Goal: Task Accomplishment & Management: Complete application form

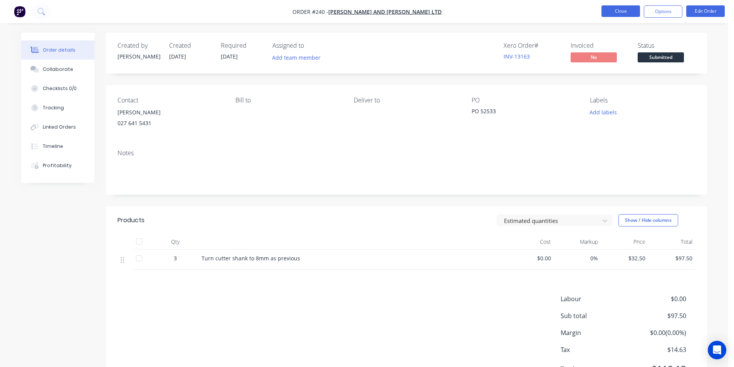
click at [618, 9] on button "Close" at bounding box center [620, 11] width 39 height 12
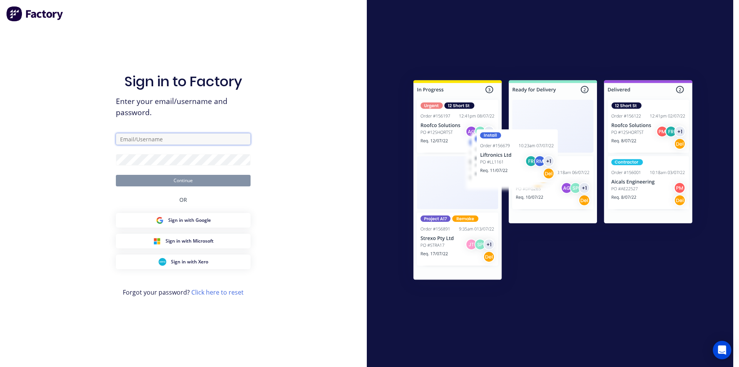
type input "[EMAIL_ADDRESS][DOMAIN_NAME]"
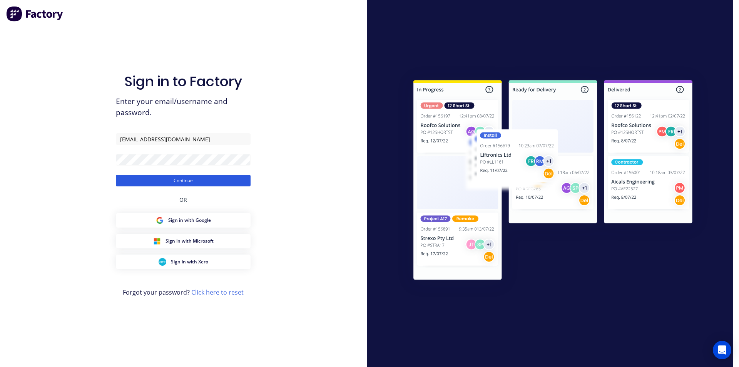
click at [188, 181] on button "Continue" at bounding box center [183, 181] width 135 height 12
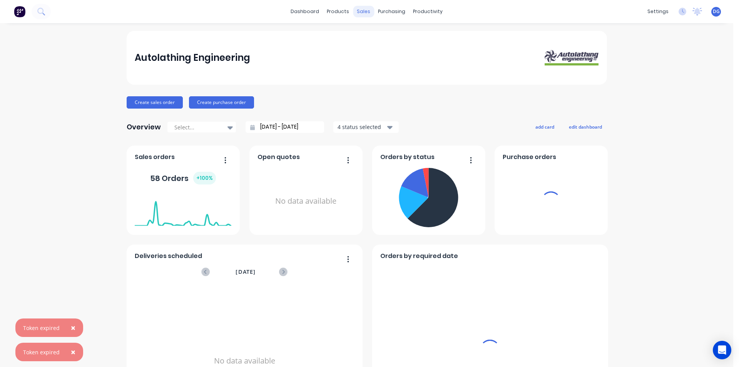
click at [360, 13] on div "sales" at bounding box center [363, 12] width 21 height 12
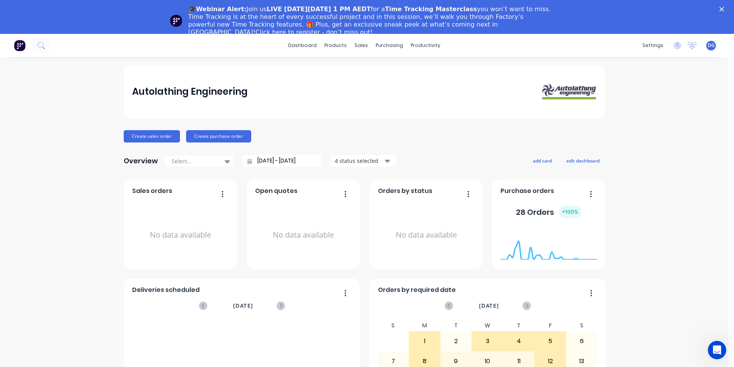
click at [724, 9] on icon "Close" at bounding box center [721, 9] width 5 height 5
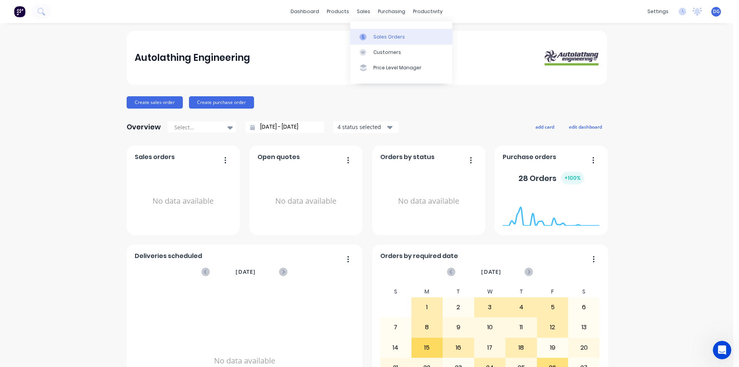
click at [389, 35] on div "Sales Orders" at bounding box center [390, 37] width 32 height 7
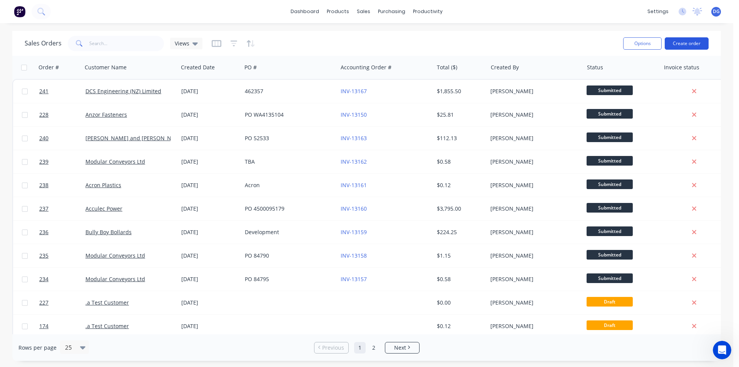
click at [686, 41] on button "Create order" at bounding box center [687, 43] width 44 height 12
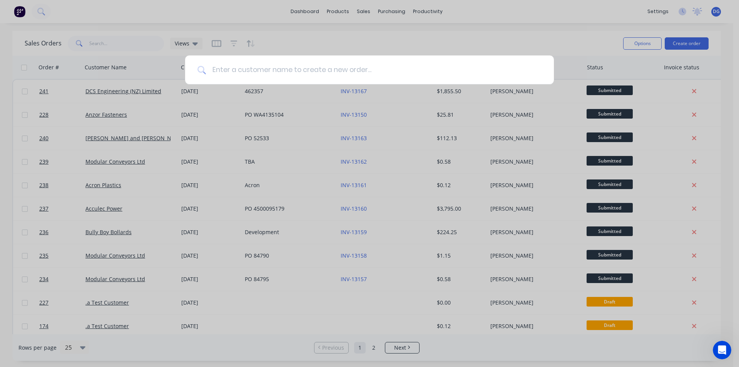
click at [254, 72] on input at bounding box center [374, 69] width 336 height 29
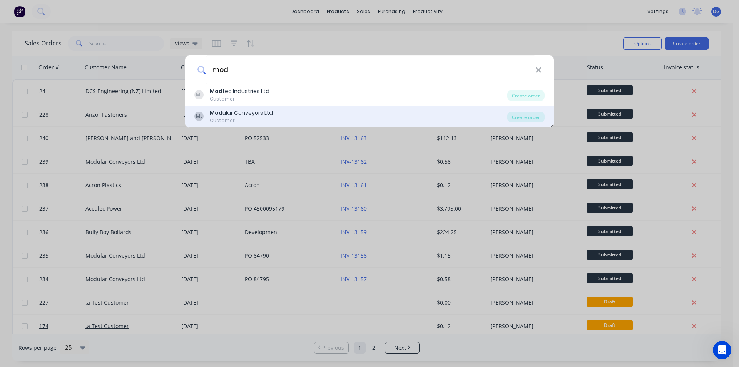
type input "mod"
click at [246, 119] on div "Customer" at bounding box center [241, 120] width 63 height 7
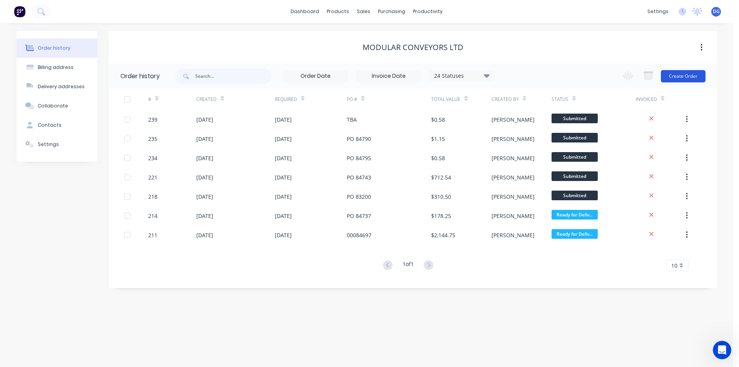
click at [677, 76] on button "Create Order" at bounding box center [683, 76] width 45 height 12
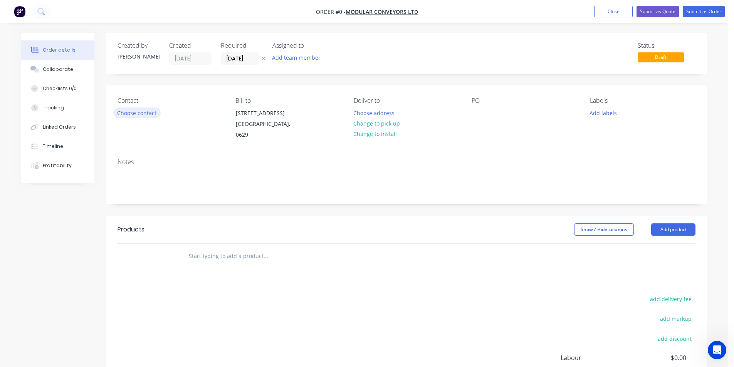
click at [137, 112] on button "Choose contact" at bounding box center [136, 112] width 47 height 10
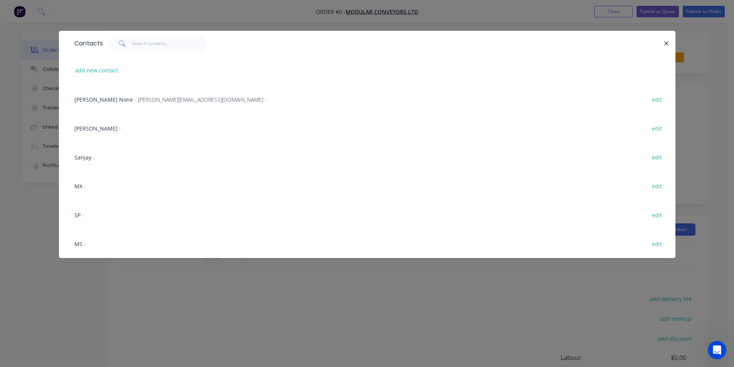
click at [84, 158] on span "Sanjay" at bounding box center [82, 157] width 17 height 7
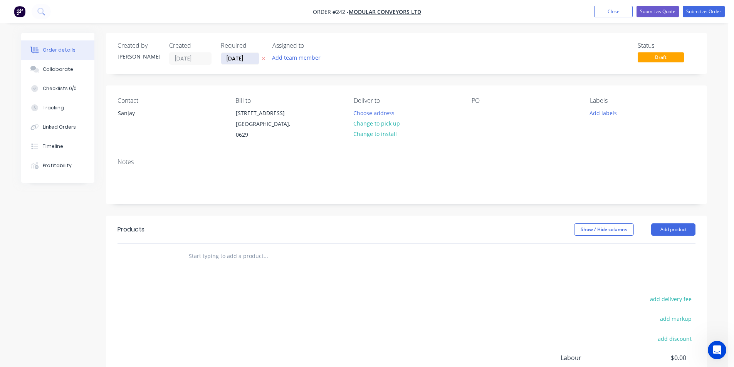
click at [253, 59] on input "[DATE]" at bounding box center [240, 59] width 38 height 12
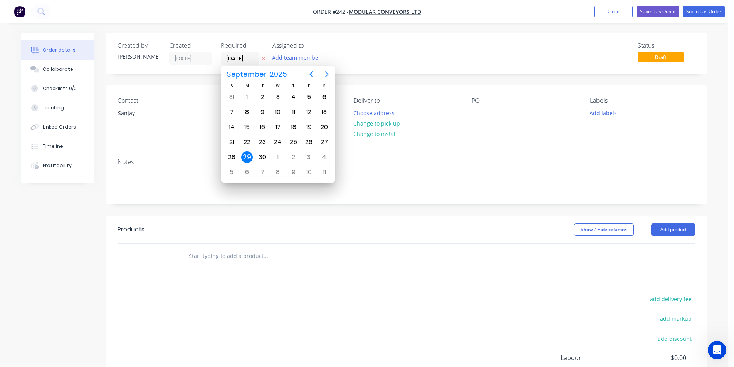
click at [326, 72] on icon "Next page" at bounding box center [326, 74] width 3 height 6
click at [278, 95] on div "1" at bounding box center [278, 97] width 12 height 12
type input "[DATE]"
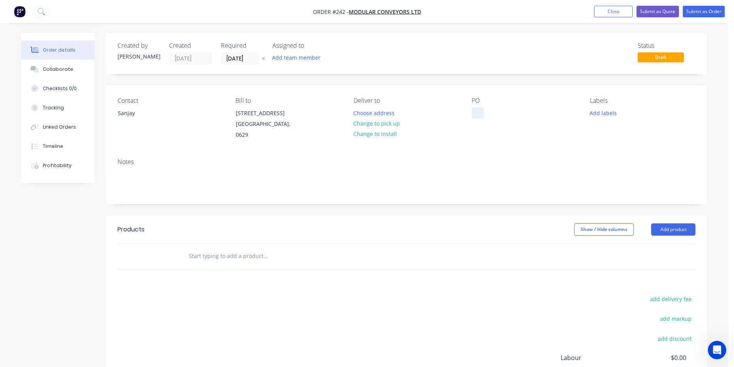
click at [477, 114] on div at bounding box center [477, 112] width 12 height 11
click at [598, 113] on button "Add labels" at bounding box center [602, 112] width 35 height 10
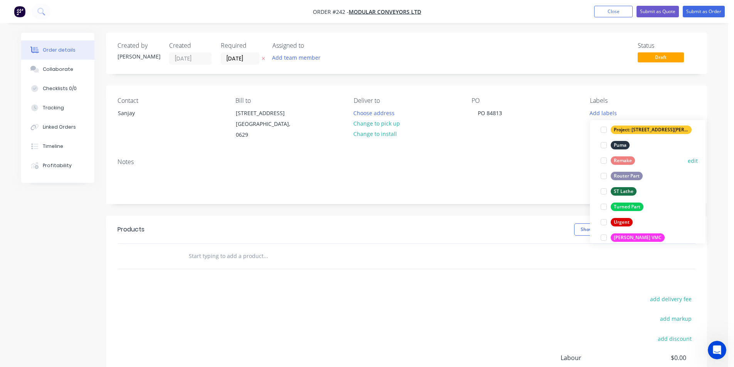
scroll to position [347, 0]
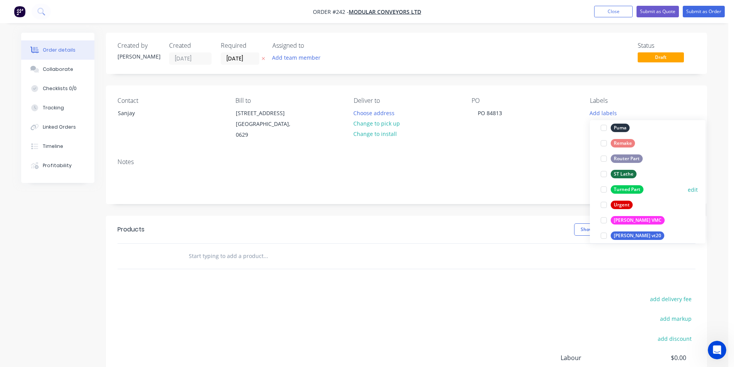
click at [615, 188] on div "Turned Part" at bounding box center [626, 189] width 33 height 8
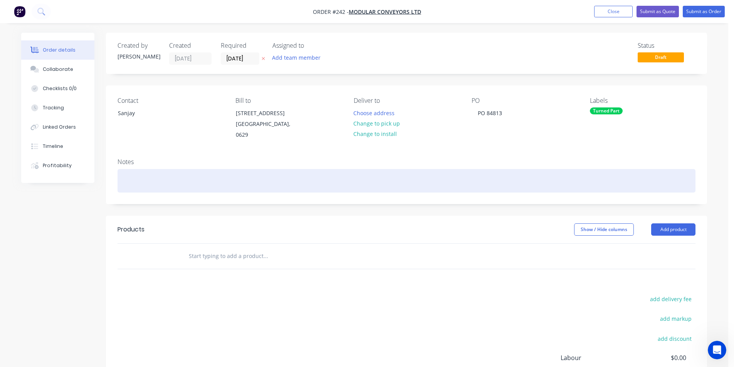
click at [163, 178] on div at bounding box center [406, 180] width 578 height 23
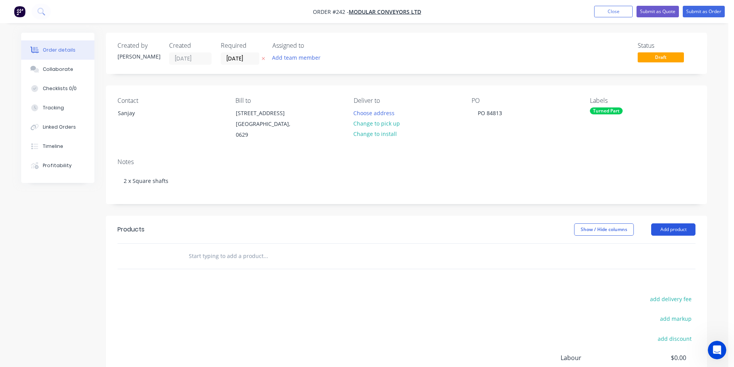
click at [676, 230] on button "Add product" at bounding box center [673, 229] width 44 height 12
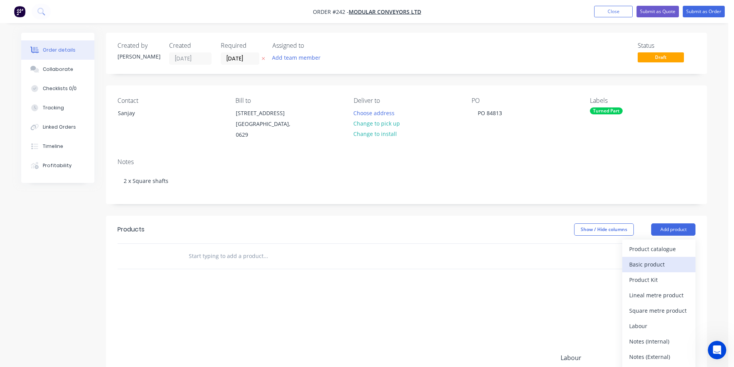
click at [667, 263] on div "Basic product" at bounding box center [658, 264] width 59 height 11
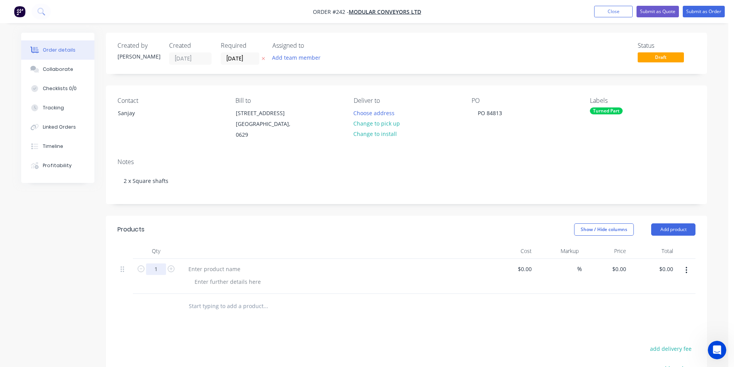
click at [158, 269] on input "1" at bounding box center [156, 269] width 20 height 12
type input "2"
click at [192, 268] on div at bounding box center [214, 268] width 64 height 11
click at [613, 270] on div "0 0" at bounding box center [604, 276] width 47 height 35
type input "$125.00"
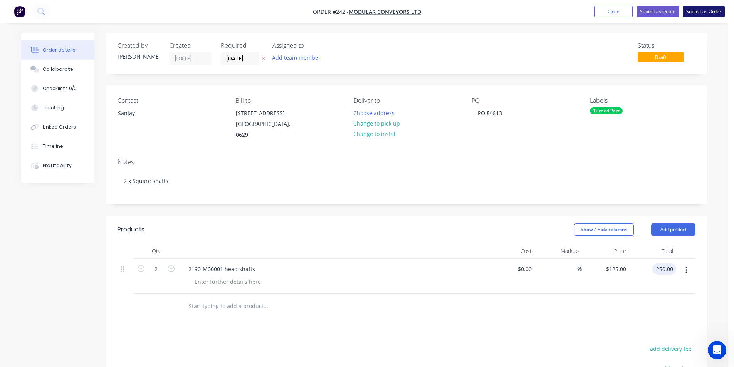
type input "$250.00"
click at [700, 12] on button "Submit as Order" at bounding box center [703, 12] width 42 height 12
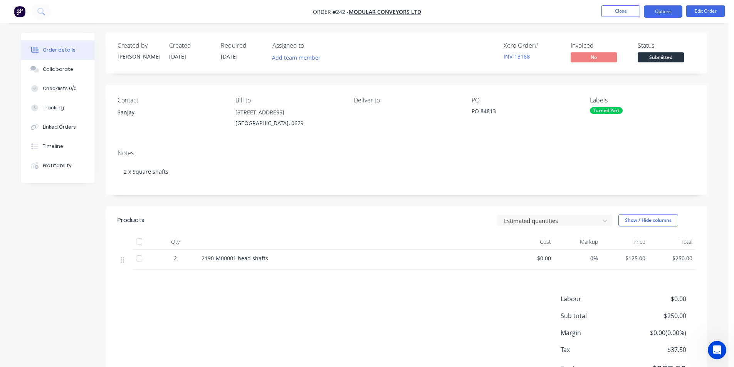
click at [655, 11] on button "Options" at bounding box center [662, 11] width 39 height 12
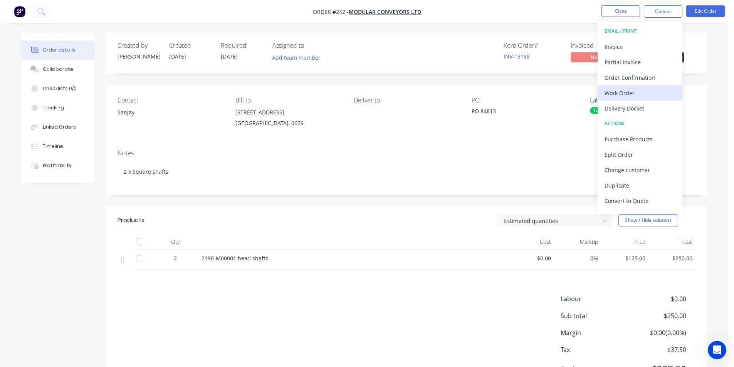
click at [627, 93] on div "Work Order" at bounding box center [639, 92] width 71 height 11
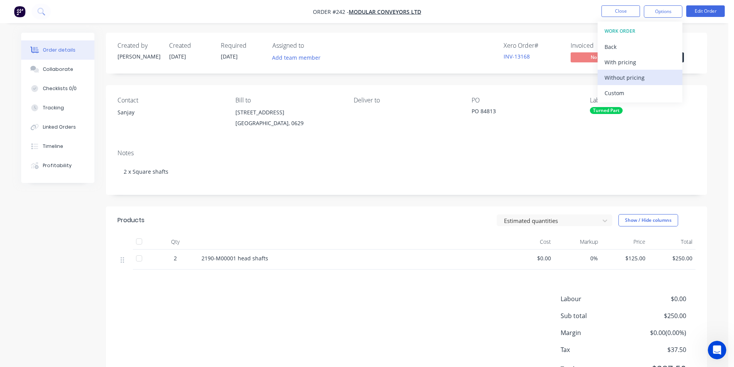
click at [625, 77] on div "Without pricing" at bounding box center [639, 77] width 71 height 11
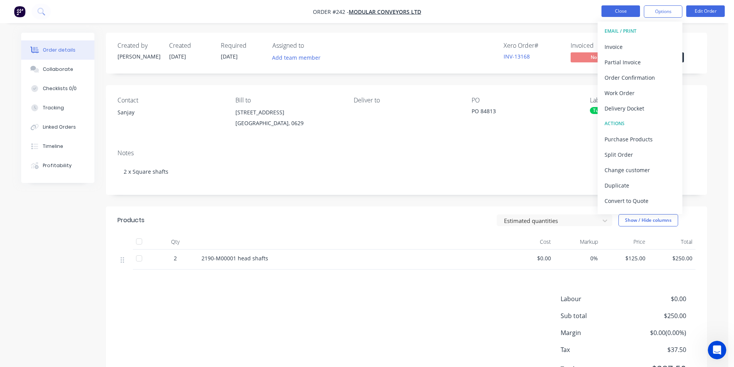
click at [617, 13] on button "Close" at bounding box center [620, 11] width 39 height 12
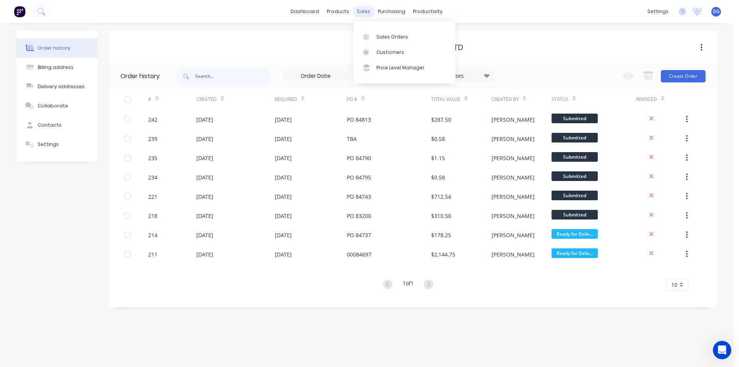
click at [362, 11] on div "sales" at bounding box center [363, 12] width 21 height 12
click at [391, 37] on div "Sales Orders" at bounding box center [393, 37] width 32 height 7
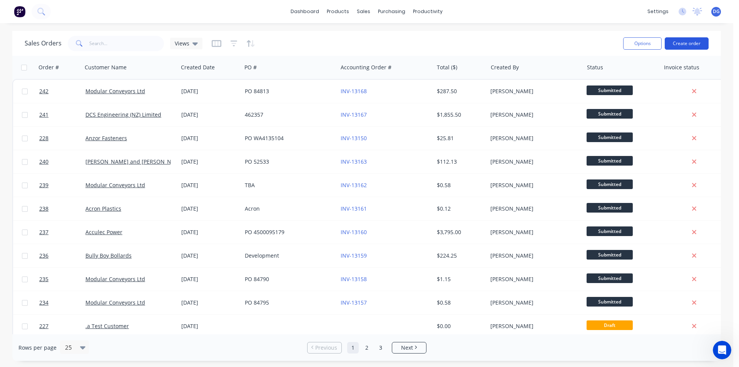
click at [689, 44] on button "Create order" at bounding box center [687, 43] width 44 height 12
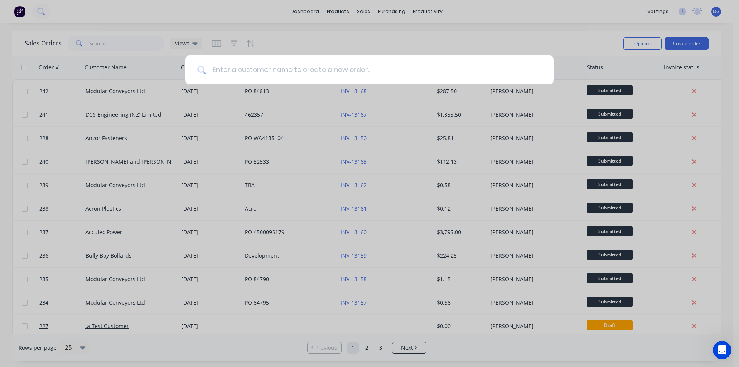
click at [307, 70] on input at bounding box center [374, 69] width 336 height 29
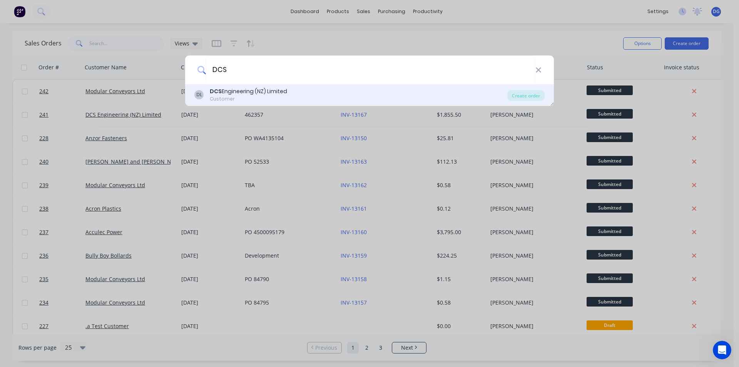
type input "DCS"
click at [257, 93] on div "DCS Engineering (NZ) Limited" at bounding box center [248, 91] width 77 height 8
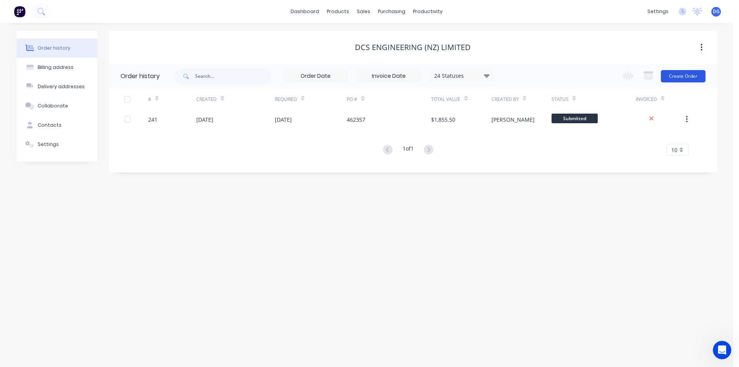
click at [677, 76] on button "Create Order" at bounding box center [683, 76] width 45 height 12
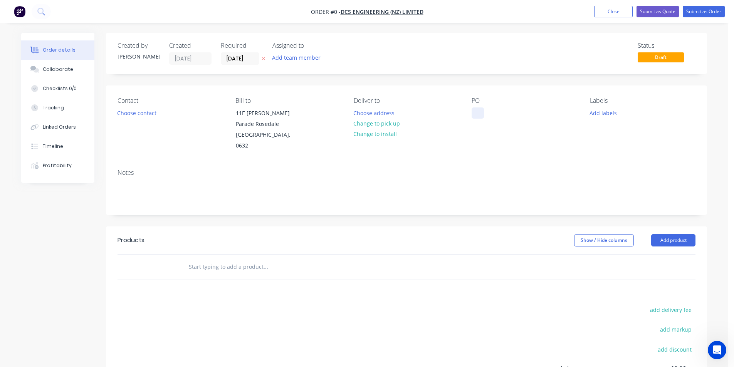
click at [476, 113] on div at bounding box center [477, 112] width 12 height 11
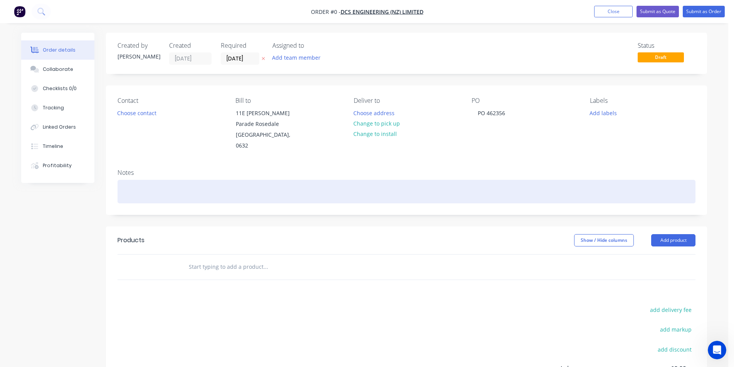
click at [152, 176] on div "Order details Collaborate Checklists 0/0 Tracking Linked Orders Timeline Profit…" at bounding box center [363, 255] width 701 height 444
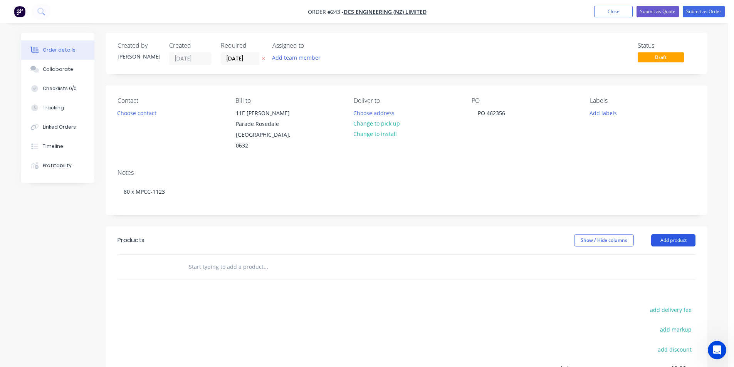
click at [670, 234] on button "Add product" at bounding box center [673, 240] width 44 height 12
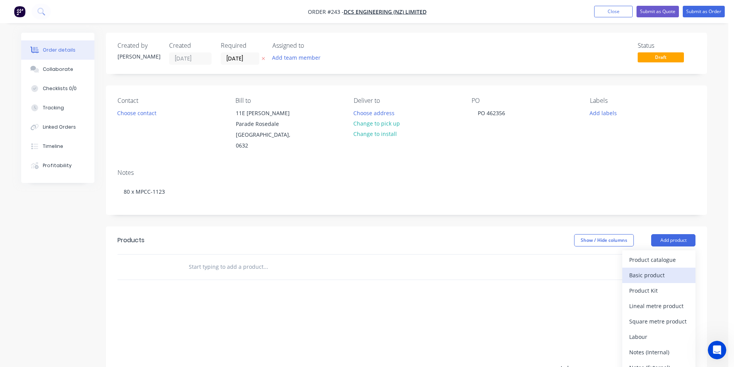
click at [655, 270] on div "Basic product" at bounding box center [658, 275] width 59 height 11
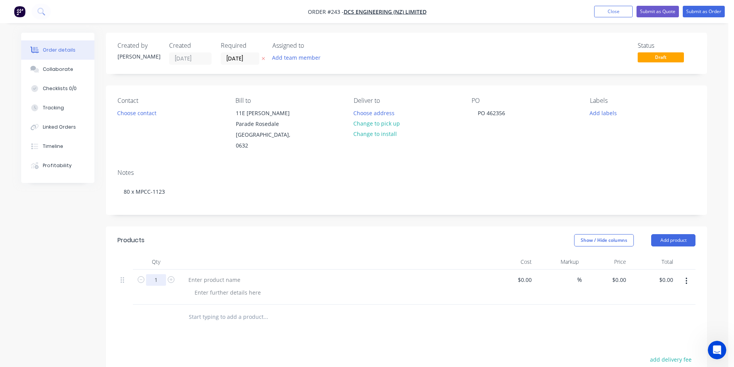
click at [162, 274] on input "1" at bounding box center [156, 280] width 20 height 12
type input "80"
type input "$0.00"
click at [157, 274] on input "80" at bounding box center [156, 280] width 20 height 12
click at [626, 274] on input "0" at bounding box center [624, 279] width 9 height 11
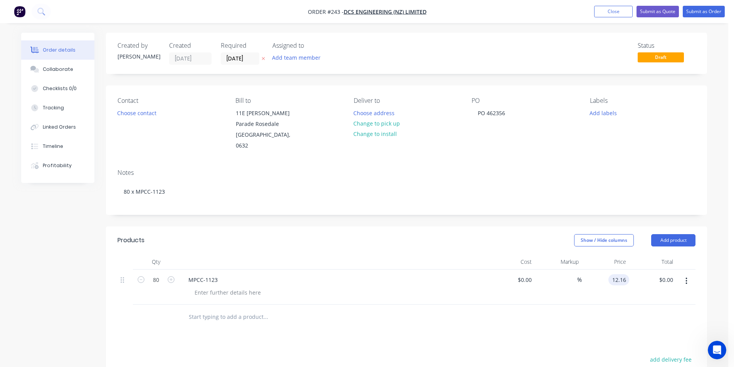
type input "$12.16"
type input "$972.80"
click at [253, 57] on input "[DATE]" at bounding box center [240, 59] width 38 height 12
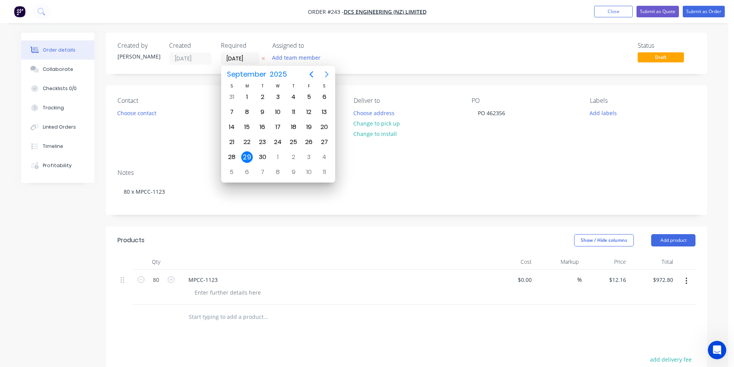
click at [327, 74] on icon "Next page" at bounding box center [326, 74] width 9 height 9
click at [247, 113] on div "6" at bounding box center [247, 112] width 12 height 12
type input "[DATE]"
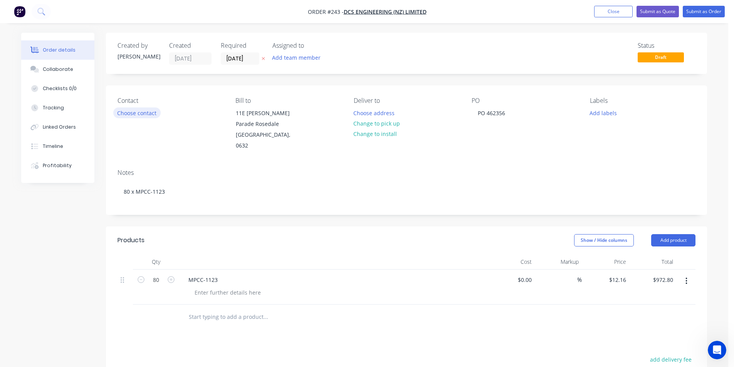
click at [154, 115] on button "Choose contact" at bounding box center [136, 112] width 47 height 10
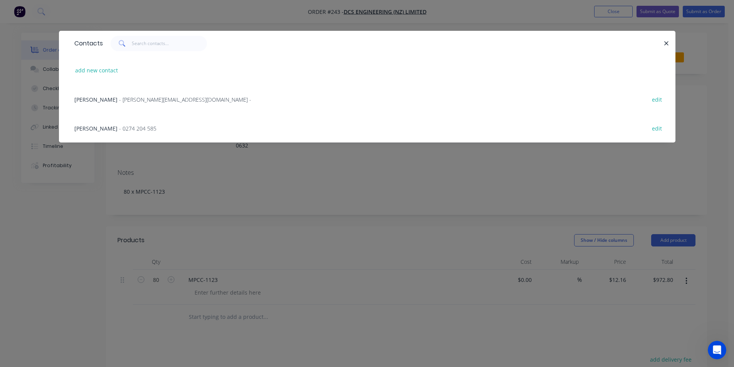
click at [119, 101] on span "- [PERSON_NAME][EMAIL_ADDRESS][DOMAIN_NAME] -" at bounding box center [185, 99] width 132 height 7
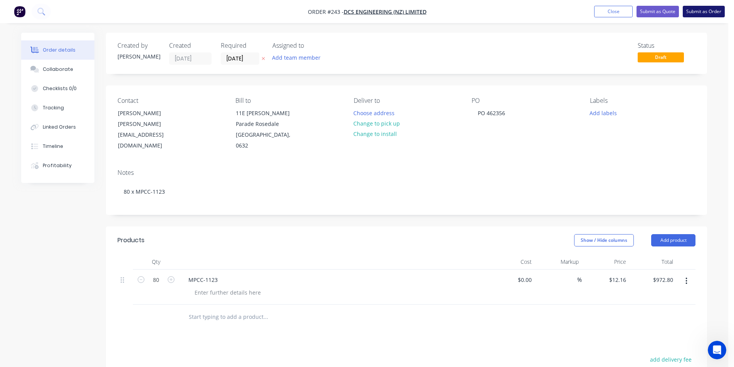
click at [703, 12] on button "Submit as Order" at bounding box center [703, 12] width 42 height 12
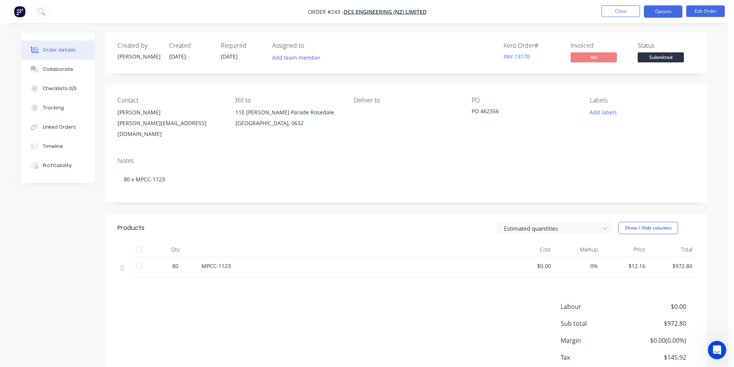
click at [666, 13] on button "Options" at bounding box center [662, 11] width 39 height 12
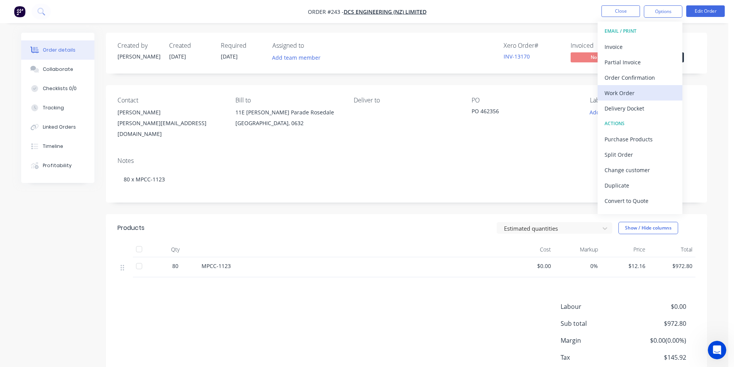
click at [624, 92] on div "Work Order" at bounding box center [639, 92] width 71 height 11
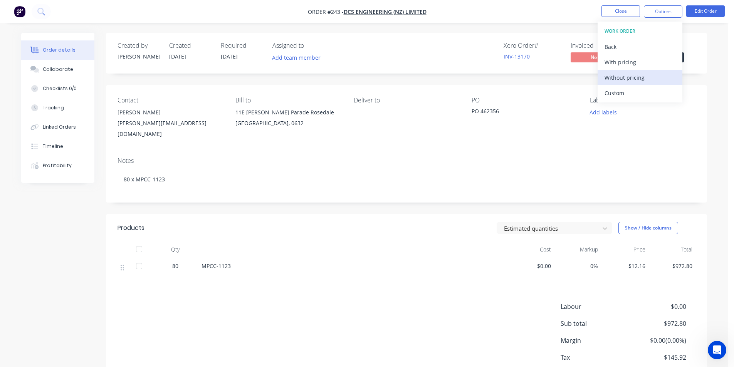
click at [625, 77] on div "Without pricing" at bounding box center [639, 77] width 71 height 11
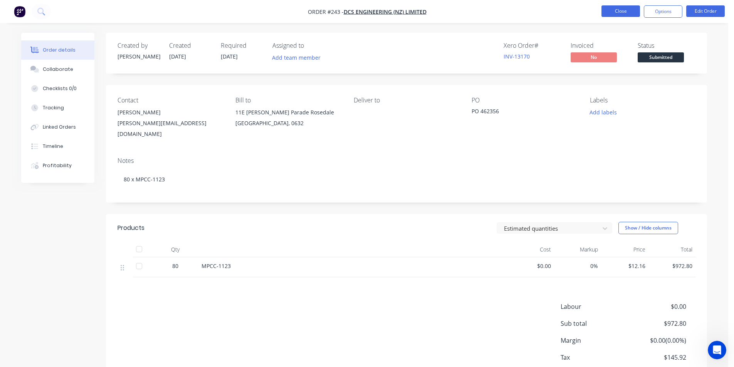
click at [620, 10] on button "Close" at bounding box center [620, 11] width 39 height 12
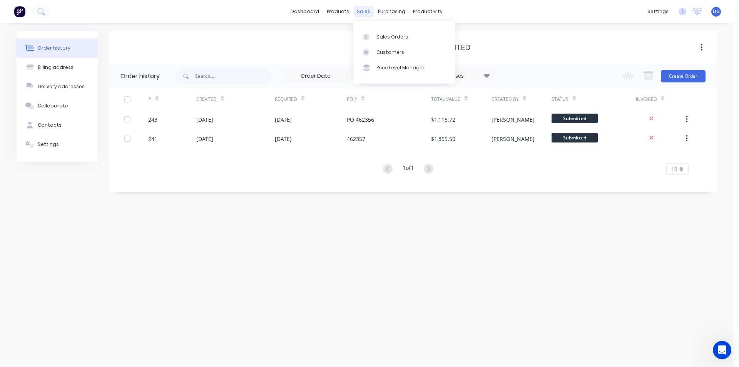
click at [364, 9] on div "sales" at bounding box center [363, 12] width 21 height 12
click at [382, 39] on div "Sales Orders" at bounding box center [393, 37] width 32 height 7
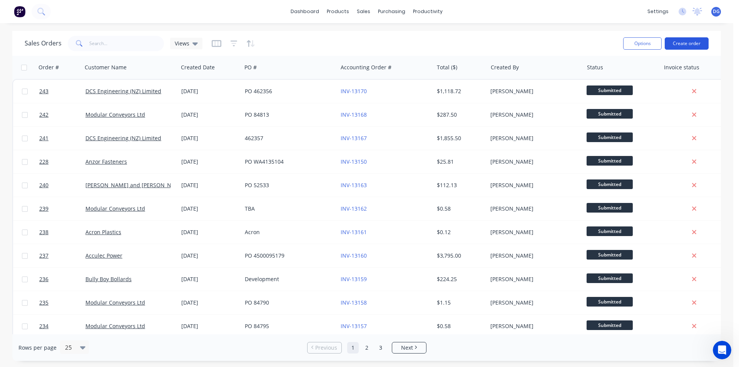
click at [680, 46] on button "Create order" at bounding box center [687, 43] width 44 height 12
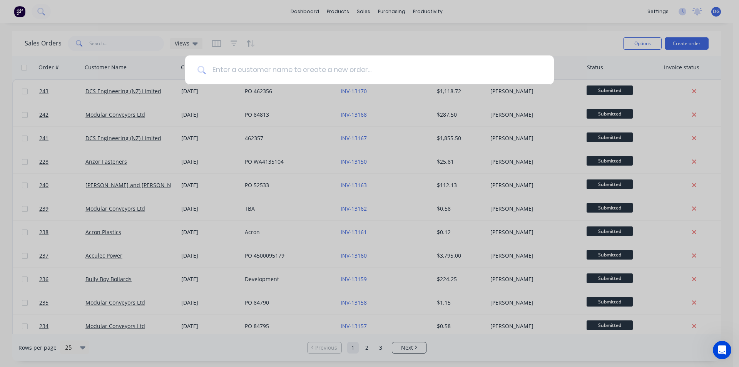
click at [287, 68] on input at bounding box center [374, 69] width 336 height 29
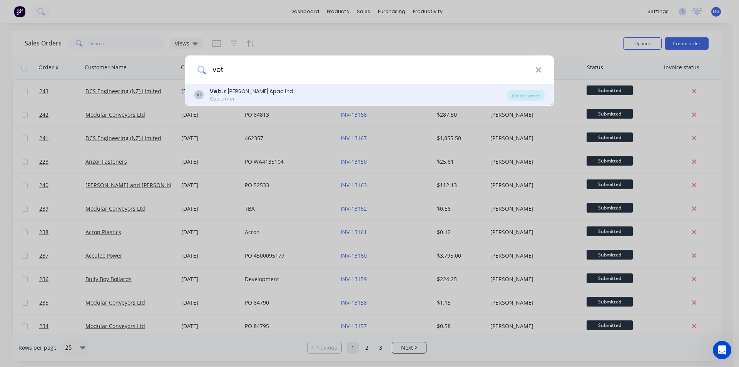
type input "vet"
click at [267, 93] on div "Vet us [PERSON_NAME] Apac Ltd" at bounding box center [252, 91] width 84 height 8
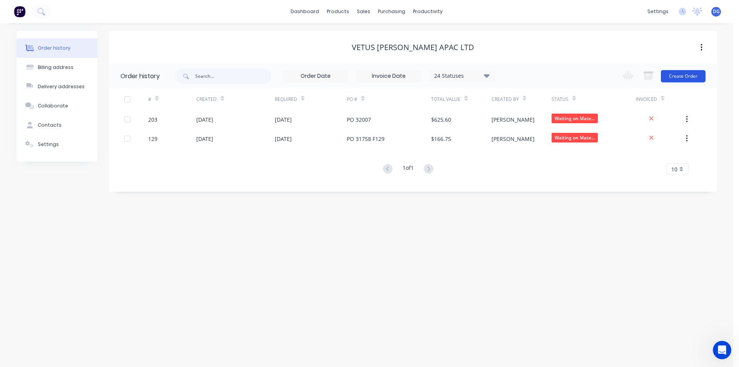
click at [687, 80] on button "Create Order" at bounding box center [683, 76] width 45 height 12
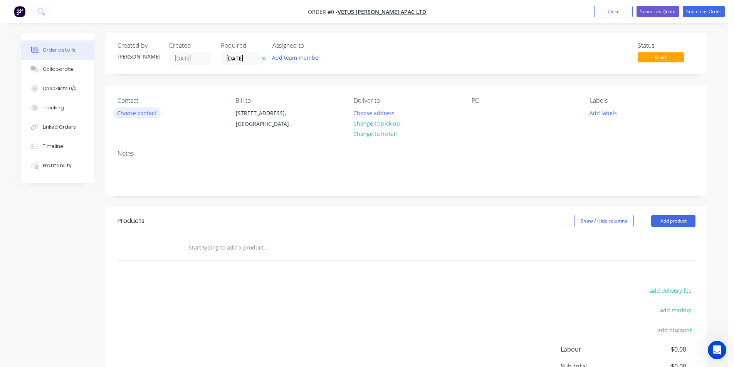
click at [135, 114] on button "Choose contact" at bounding box center [136, 112] width 47 height 10
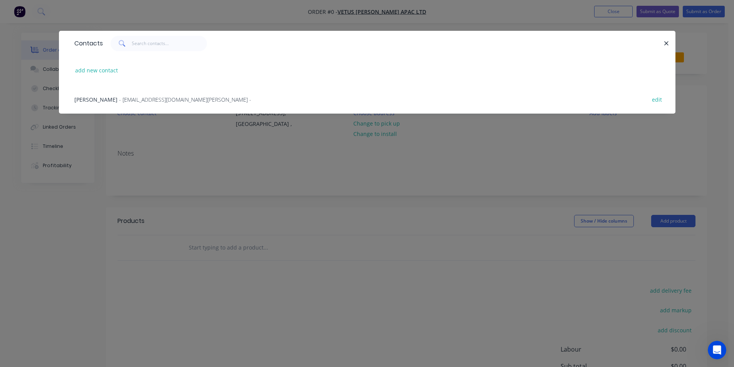
click at [121, 102] on span "- [EMAIL_ADDRESS][DOMAIN_NAME][PERSON_NAME] -" at bounding box center [185, 99] width 132 height 7
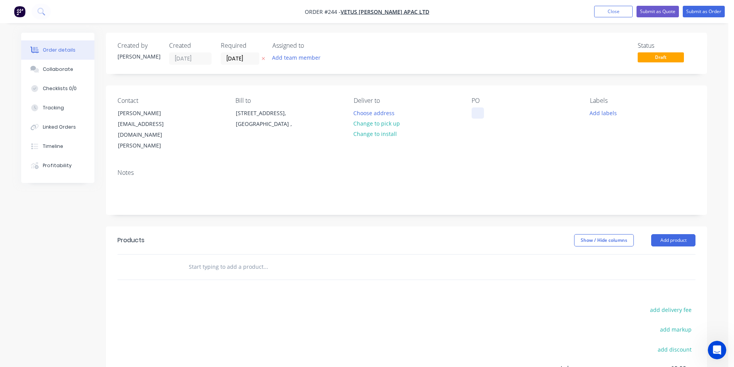
click at [480, 117] on div at bounding box center [477, 112] width 12 height 11
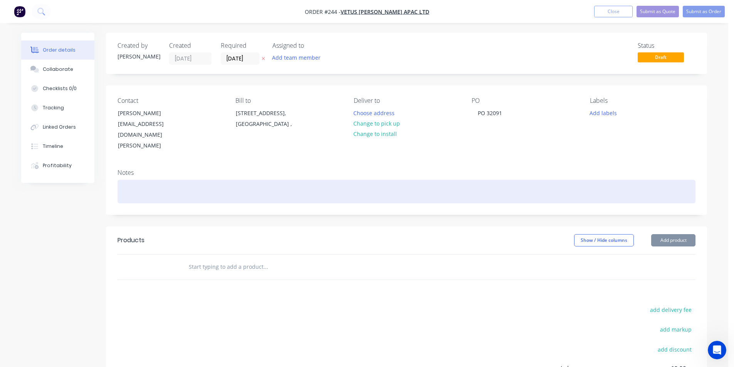
click at [151, 180] on div at bounding box center [406, 191] width 578 height 23
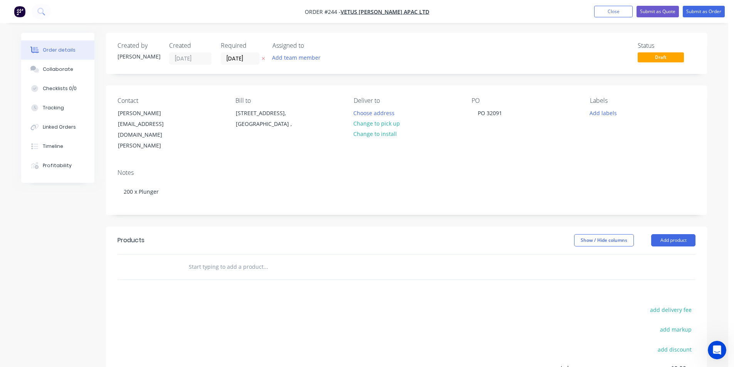
click at [223, 262] on input "text" at bounding box center [265, 266] width 154 height 15
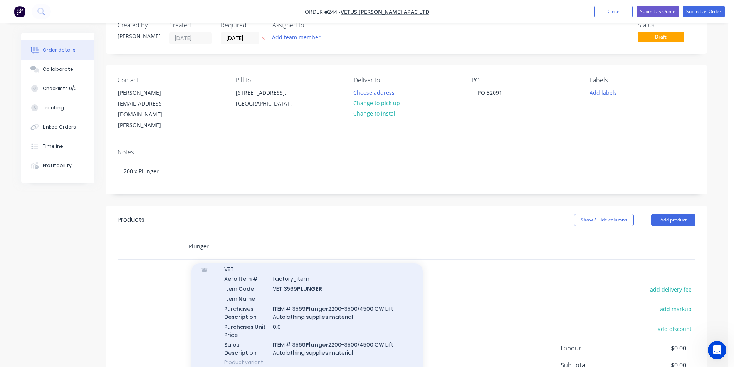
scroll to position [39, 0]
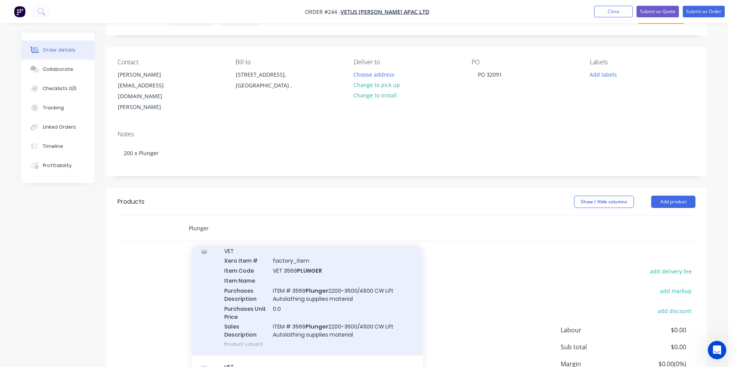
type input "Plunger"
click at [258, 246] on div "VET Xero Item # factory_item Item Code VET 3569 PLUNGER Item Name Purchases Des…" at bounding box center [306, 298] width 231 height 116
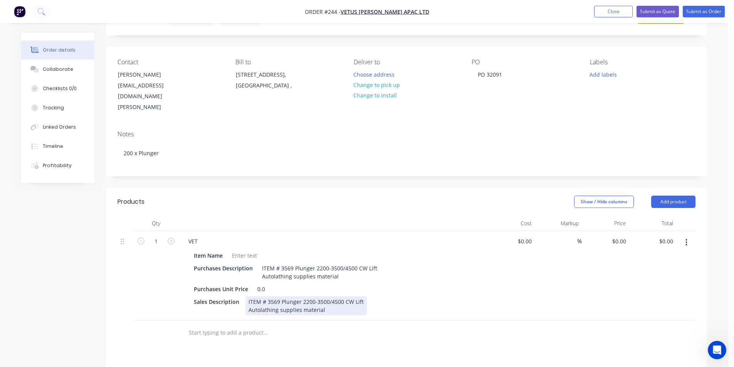
click at [323, 300] on div "ITEM # 3569 Plunger 2200-3500/4500 CW Lift Autolathing supplies material" at bounding box center [305, 305] width 121 height 19
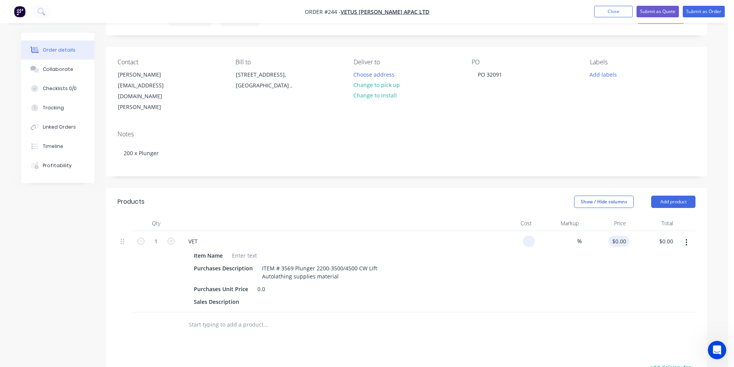
type input "$0.00"
click at [626, 236] on input "0" at bounding box center [620, 241] width 18 height 11
type input "$2.11"
click at [157, 236] on input "1" at bounding box center [156, 242] width 20 height 12
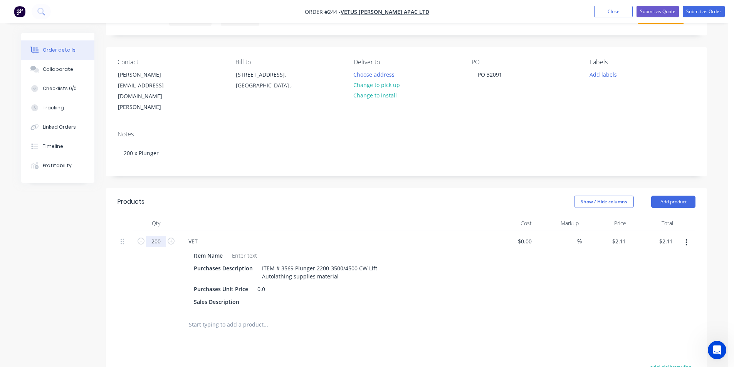
type input "200"
type input "$422.00"
drag, startPoint x: 265, startPoint y: 278, endPoint x: 251, endPoint y: 280, distance: 13.9
click at [251, 283] on div "Purchases Unit Price 0.0" at bounding box center [332, 288] width 282 height 11
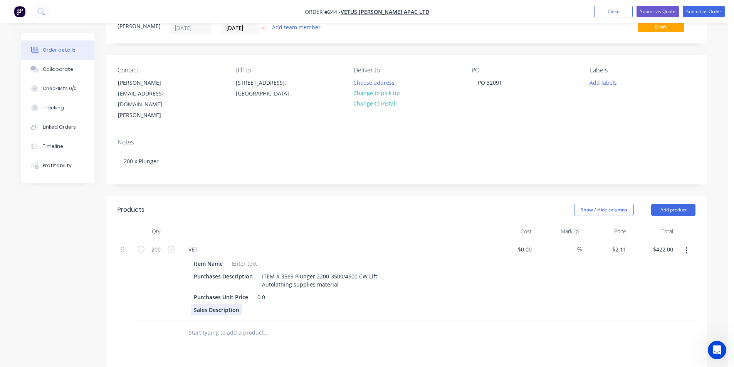
scroll to position [0, 0]
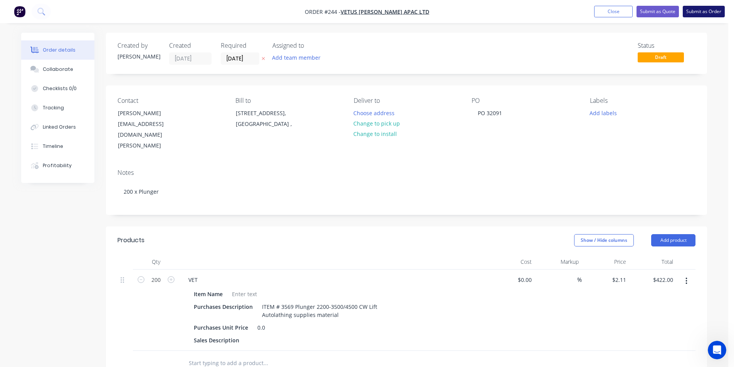
click at [701, 12] on button "Submit as Order" at bounding box center [703, 12] width 42 height 12
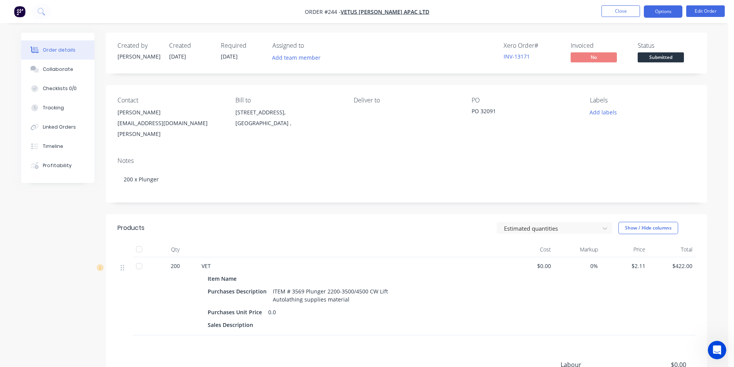
click at [670, 10] on button "Options" at bounding box center [662, 11] width 39 height 12
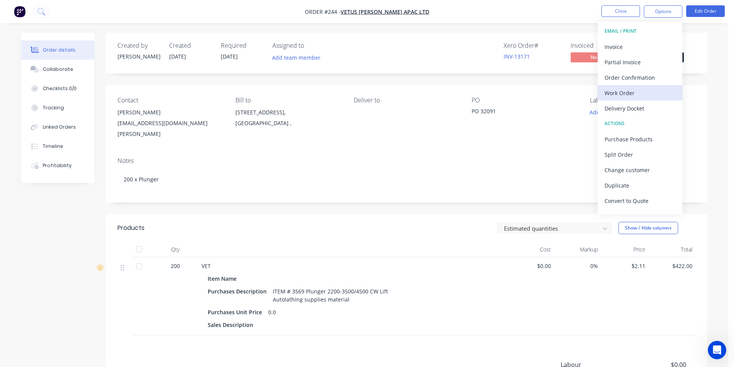
click at [628, 92] on div "Work Order" at bounding box center [639, 92] width 71 height 11
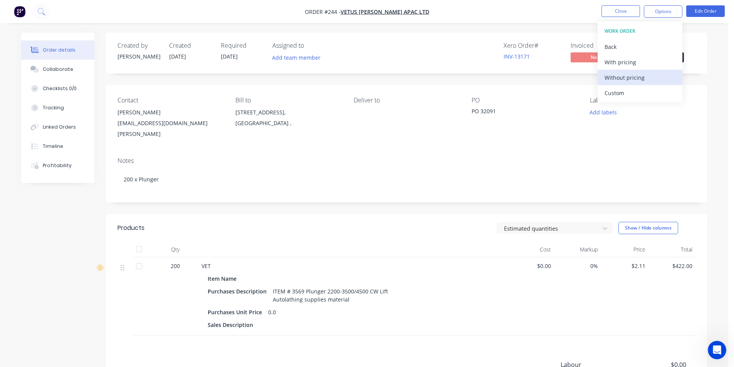
click at [632, 79] on div "Without pricing" at bounding box center [639, 77] width 71 height 11
